Goal: Information Seeking & Learning: Learn about a topic

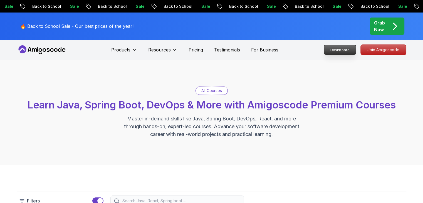
click at [342, 48] on p "Dashboard" at bounding box center [340, 49] width 32 height 9
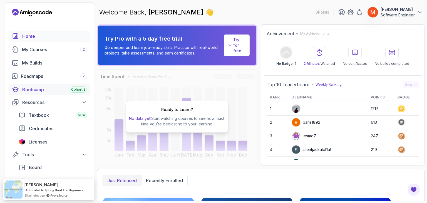
click at [61, 90] on div "Bootcamp Cohort 3" at bounding box center [54, 89] width 65 height 7
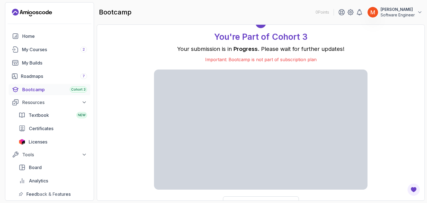
click at [422, 69] on section "0 Points [PERSON_NAME] Software Engineer Home My Courses 2 My Builds Roadmaps 7…" at bounding box center [213, 101] width 427 height 203
click at [415, 187] on icon "Open Feedback Button" at bounding box center [413, 189] width 7 height 7
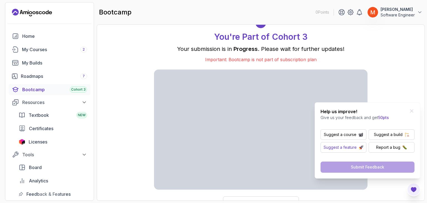
click at [359, 146] on img "button" at bounding box center [361, 147] width 4 height 4
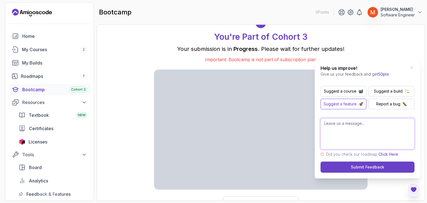
click at [347, 140] on textarea at bounding box center [367, 133] width 94 height 31
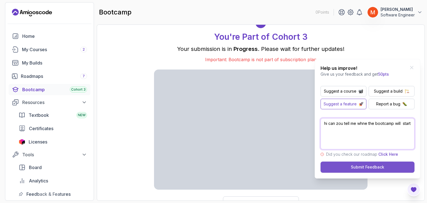
type textarea "hi can zou tell me whne the bootcamp will start"
click at [360, 171] on button "Submit Feedback" at bounding box center [367, 166] width 94 height 11
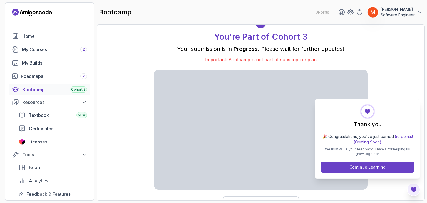
click at [390, 83] on div "You're Part of Cohort 3 Your submission is in Progress . Please wait for furthe…" at bounding box center [261, 112] width 316 height 165
click at [412, 177] on div "Thank you 🎉 Congratulations, you've just earned 50 points! (Coming Soon) We tru…" at bounding box center [368, 138] width 106 height 79
click at [396, 173] on div "Thank you 🎉 Congratulations, you've just earned 50 points! (Coming Soon) We tru…" at bounding box center [368, 138] width 106 height 79
click at [410, 187] on icon "Open Feedback Button" at bounding box center [413, 189] width 7 height 7
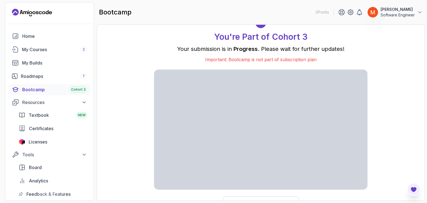
click at [410, 186] on button "Open Feedback Button" at bounding box center [413, 189] width 13 height 13
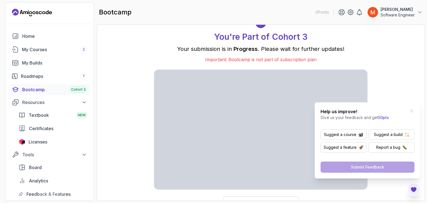
click at [338, 69] on div "You're Part of Cohort 3 Your submission is in Progress . Please wait for furthe…" at bounding box center [260, 112] width 213 height 191
click at [319, 59] on p "Important: Bootcamp is not part of subscription plan" at bounding box center [260, 59] width 213 height 7
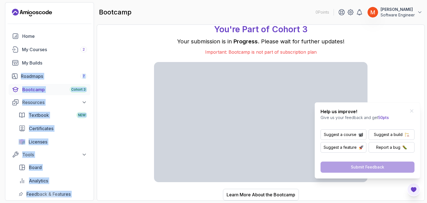
scroll to position [62, 0]
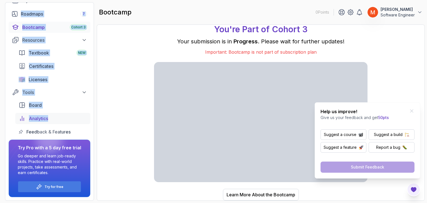
drag, startPoint x: 94, startPoint y: 63, endPoint x: 82, endPoint y: 117, distance: 55.8
click at [82, 117] on section "0 Points [PERSON_NAME] Software Engineer Home My Courses 2 My Builds Roadmaps 7…" at bounding box center [213, 101] width 427 height 203
click at [49, 123] on link "Analytics" at bounding box center [52, 118] width 75 height 11
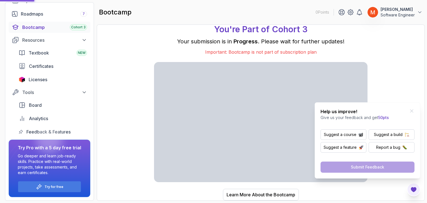
click at [44, 131] on div at bounding box center [49, 139] width 27 height 27
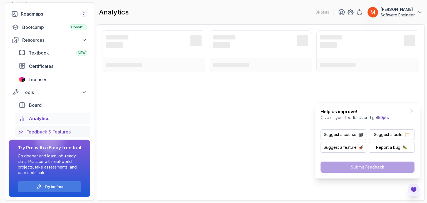
click at [66, 131] on span "Feedback & Features" at bounding box center [48, 131] width 44 height 7
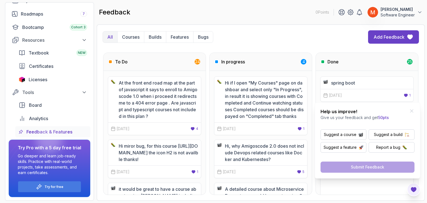
click at [422, 38] on section "0 Points [PERSON_NAME] Software Engineer Home My Courses 2 My Builds Roadmaps 7…" at bounding box center [213, 101] width 427 height 203
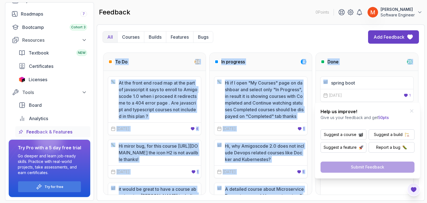
drag, startPoint x: 427, startPoint y: 38, endPoint x: 427, endPoint y: 56, distance: 17.8
click at [422, 56] on section "0 Points [PERSON_NAME] Software Engineer Home My Courses 2 My Builds Roadmaps 7…" at bounding box center [213, 101] width 427 height 203
click at [328, 84] on div "spring boot" at bounding box center [366, 82] width 87 height 7
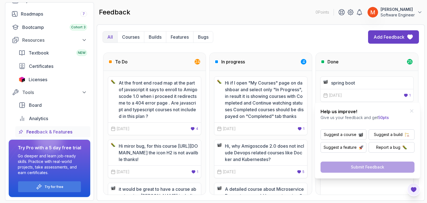
click at [337, 84] on p "spring boot" at bounding box center [343, 82] width 24 height 7
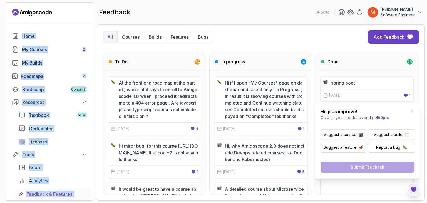
drag, startPoint x: 95, startPoint y: 19, endPoint x: 88, endPoint y: -24, distance: 44.2
click at [88, 0] on html "0 Points [PERSON_NAME] Software Engineer Home My Courses 2 My Builds Roadmaps 7…" at bounding box center [213, 101] width 427 height 203
click at [78, 17] on div at bounding box center [49, 24] width 88 height 14
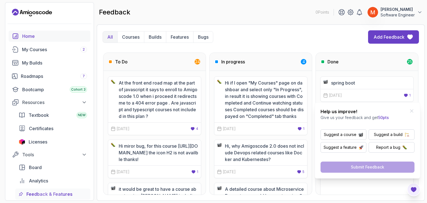
click at [30, 39] on link "Home" at bounding box center [50, 36] width 82 height 11
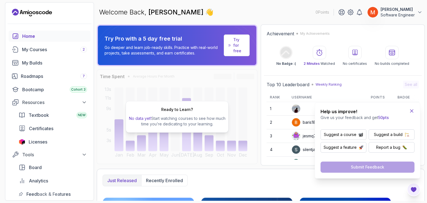
click at [412, 113] on icon "Close Feedback Widget" at bounding box center [412, 111] width 6 height 6
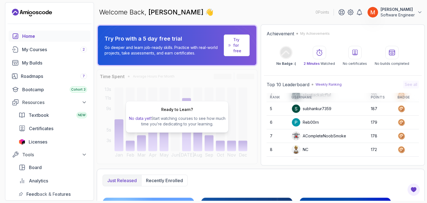
scroll to position [78, 0]
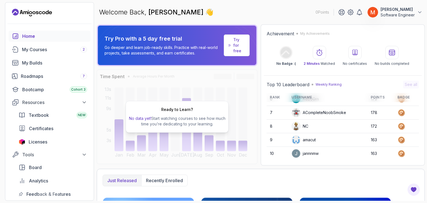
drag, startPoint x: 418, startPoint y: 9, endPoint x: 415, endPoint y: 7, distance: 3.2
click at [415, 7] on button "[PERSON_NAME] Software Engineer" at bounding box center [394, 12] width 55 height 11
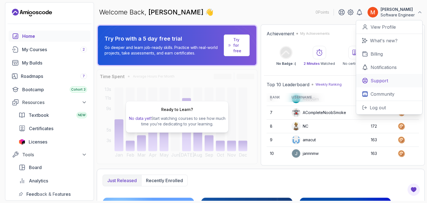
click at [394, 79] on link "Support" at bounding box center [389, 80] width 66 height 13
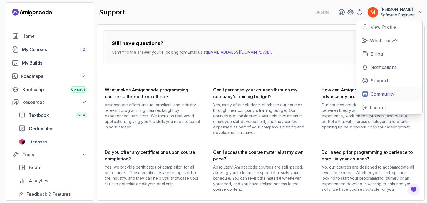
click at [387, 94] on p "Community" at bounding box center [382, 94] width 24 height 7
click at [23, 51] on div "My Courses 2" at bounding box center [54, 49] width 65 height 7
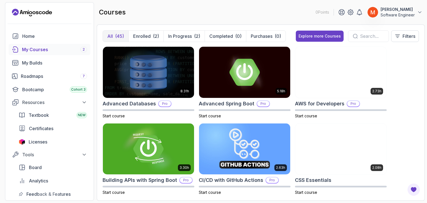
click at [285, 18] on div "courses 0 Points [PERSON_NAME] Software Engineer" at bounding box center [261, 12] width 328 height 20
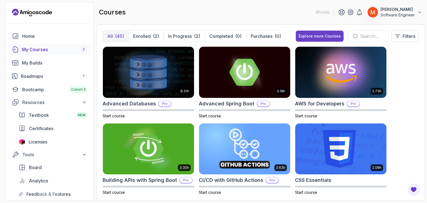
click at [414, 86] on div "8.31h Advanced Databases Pro Start course 5.18h Advanced Spring Boot Pro Start …" at bounding box center [261, 120] width 316 height 148
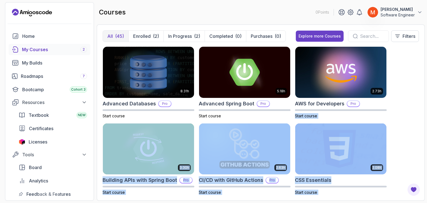
drag, startPoint x: 425, startPoint y: 101, endPoint x: 427, endPoint y: 216, distance: 115.1
click at [422, 203] on html "0 Points [PERSON_NAME] Software Engineer Home My Courses 2 My Builds Roadmaps 7…" at bounding box center [213, 101] width 427 height 203
click at [411, 151] on div "8.31h Advanced Databases Pro Start course 5.18h Advanced Spring Boot Pro Start …" at bounding box center [261, 120] width 316 height 148
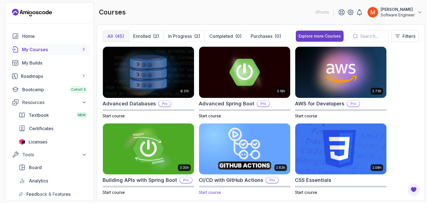
click at [244, 161] on img at bounding box center [245, 149] width 96 height 54
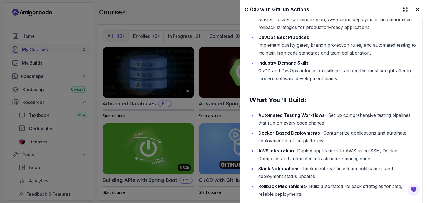
scroll to position [789, 0]
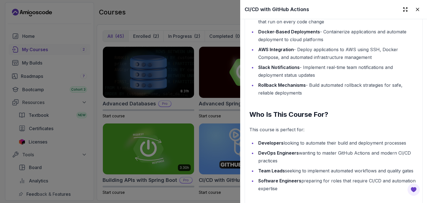
click at [151, 91] on div at bounding box center [213, 101] width 427 height 203
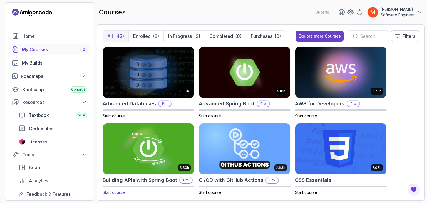
click at [151, 148] on img at bounding box center [149, 149] width 96 height 54
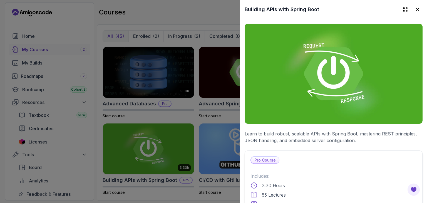
click at [300, 139] on p "Learn to build robust, scalable APIs with Spring Boot, mastering REST principle…" at bounding box center [334, 136] width 178 height 13
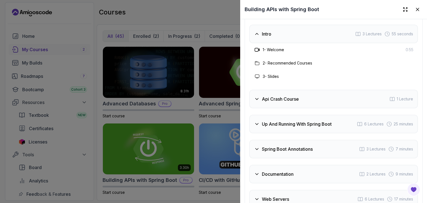
scroll to position [1064, 0]
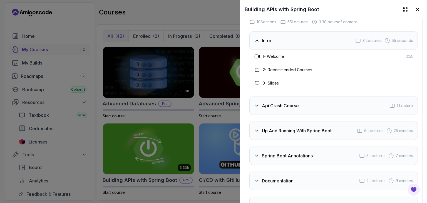
click at [263, 63] on div "1 - Welcome 0:55" at bounding box center [333, 56] width 168 height 13
